Goal: Navigation & Orientation: Find specific page/section

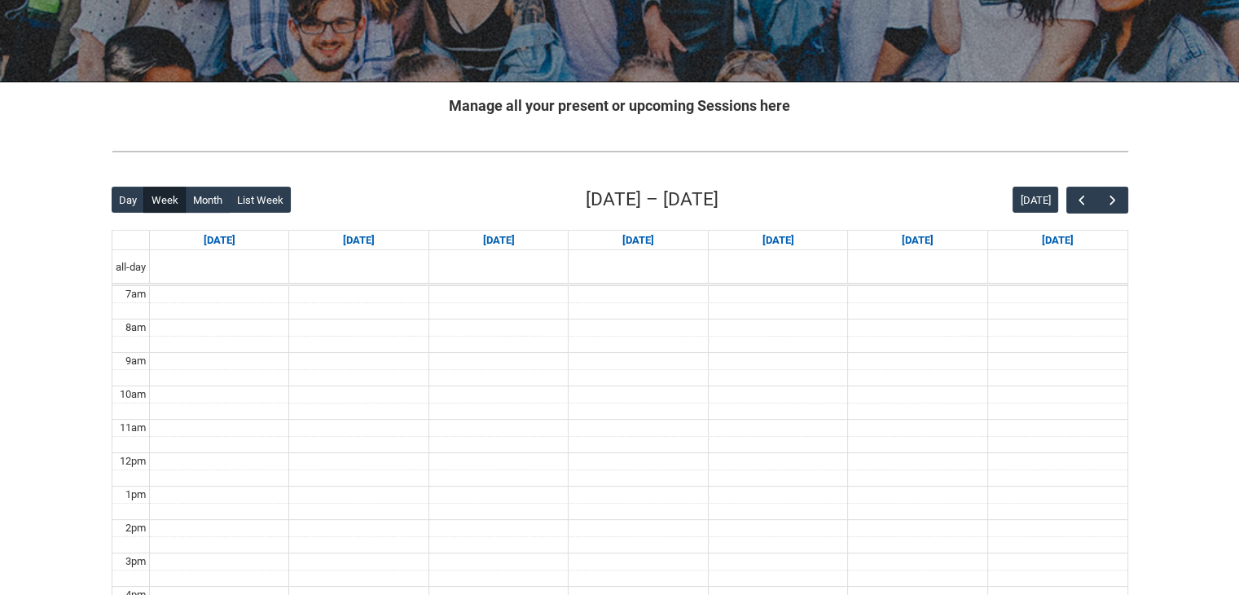
scroll to position [244, 0]
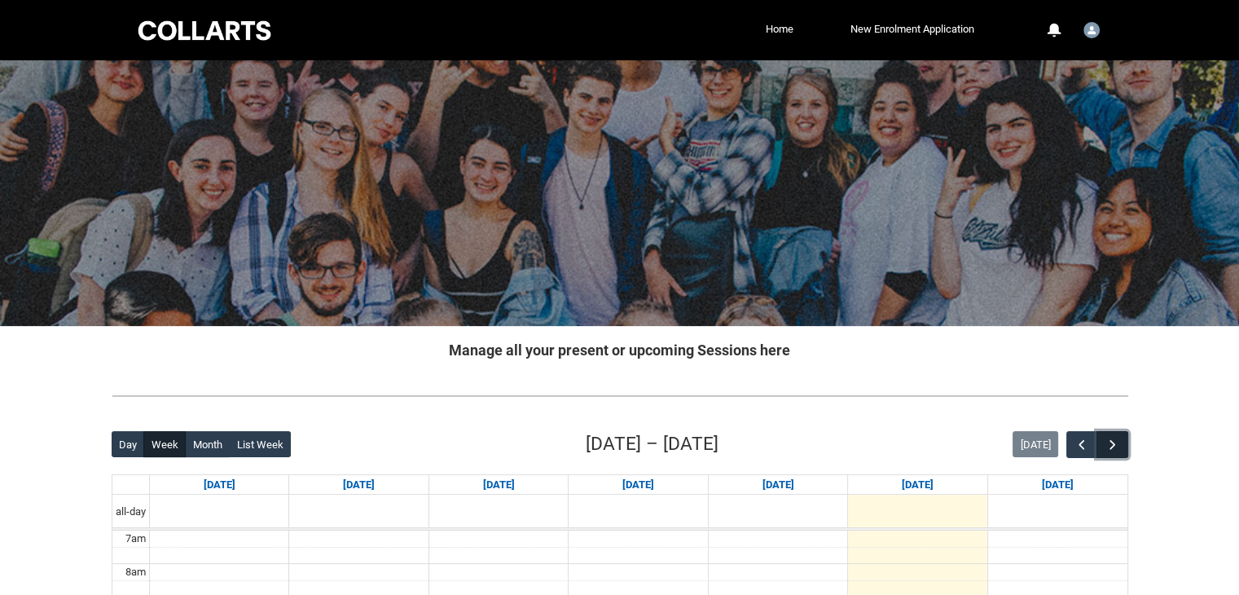
click at [1110, 450] on span "button" at bounding box center [1113, 445] width 16 height 16
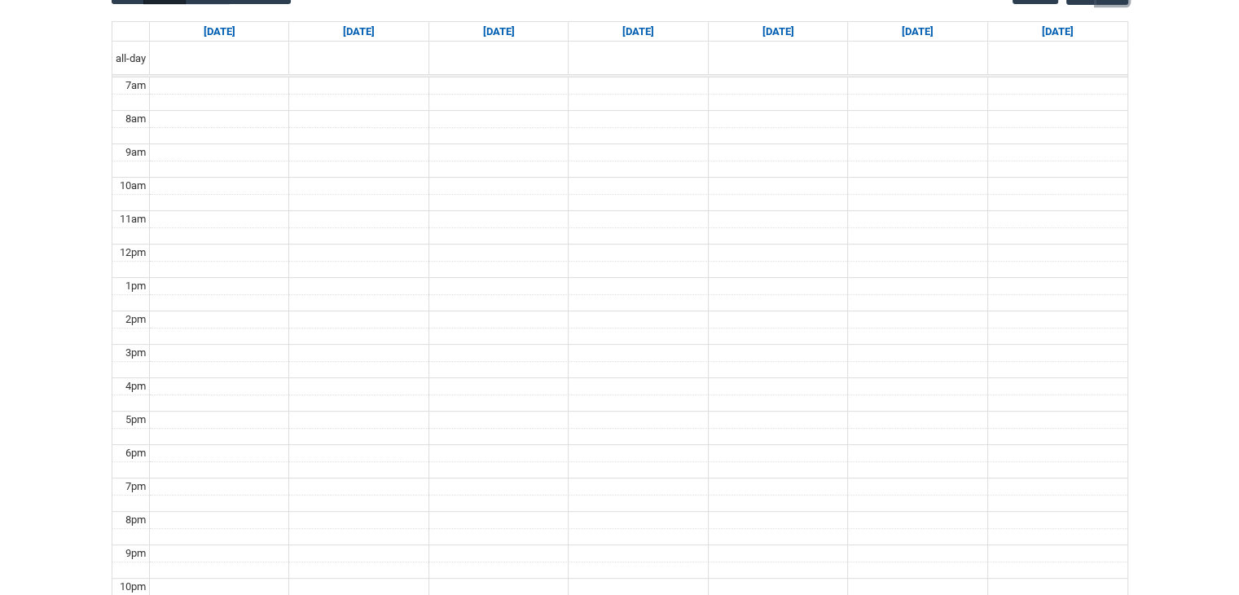
scroll to position [489, 0]
